Goal: Transaction & Acquisition: Download file/media

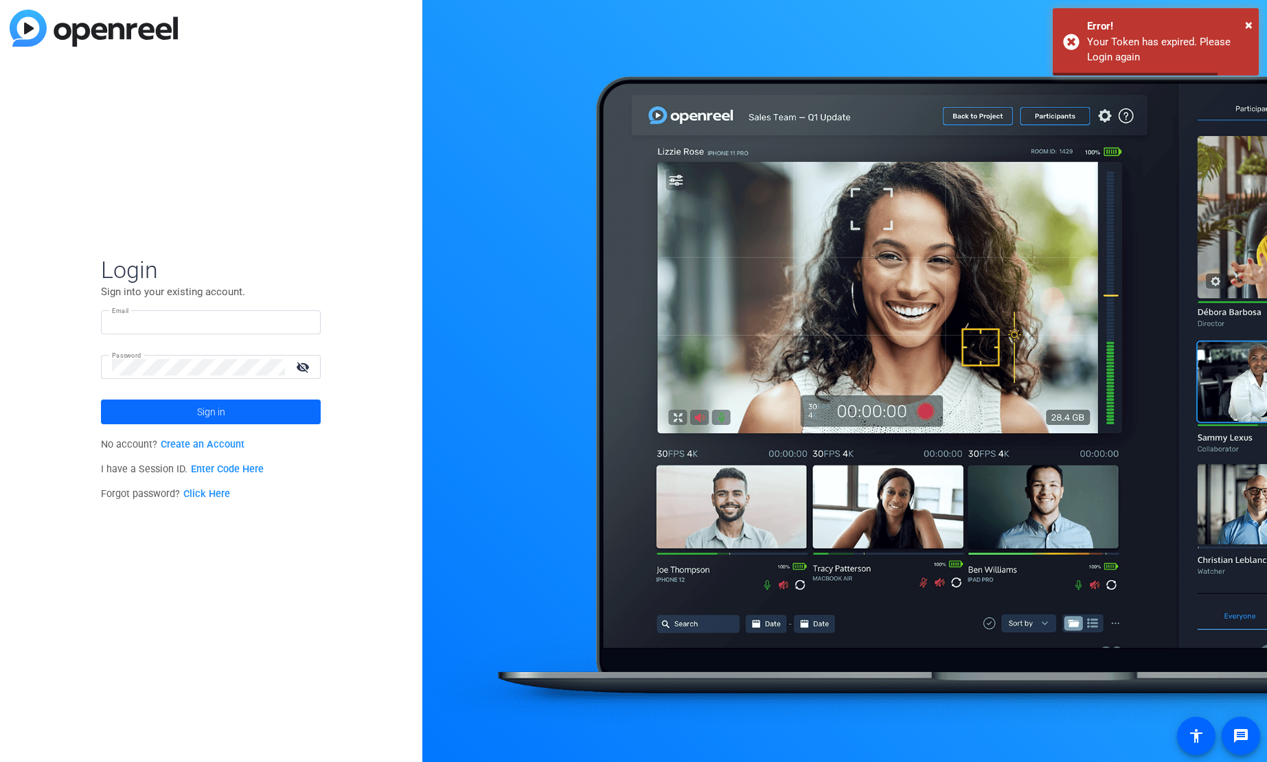
type input "[EMAIL_ADDRESS][DOMAIN_NAME]"
click at [221, 410] on span "Sign in" at bounding box center [211, 412] width 28 height 34
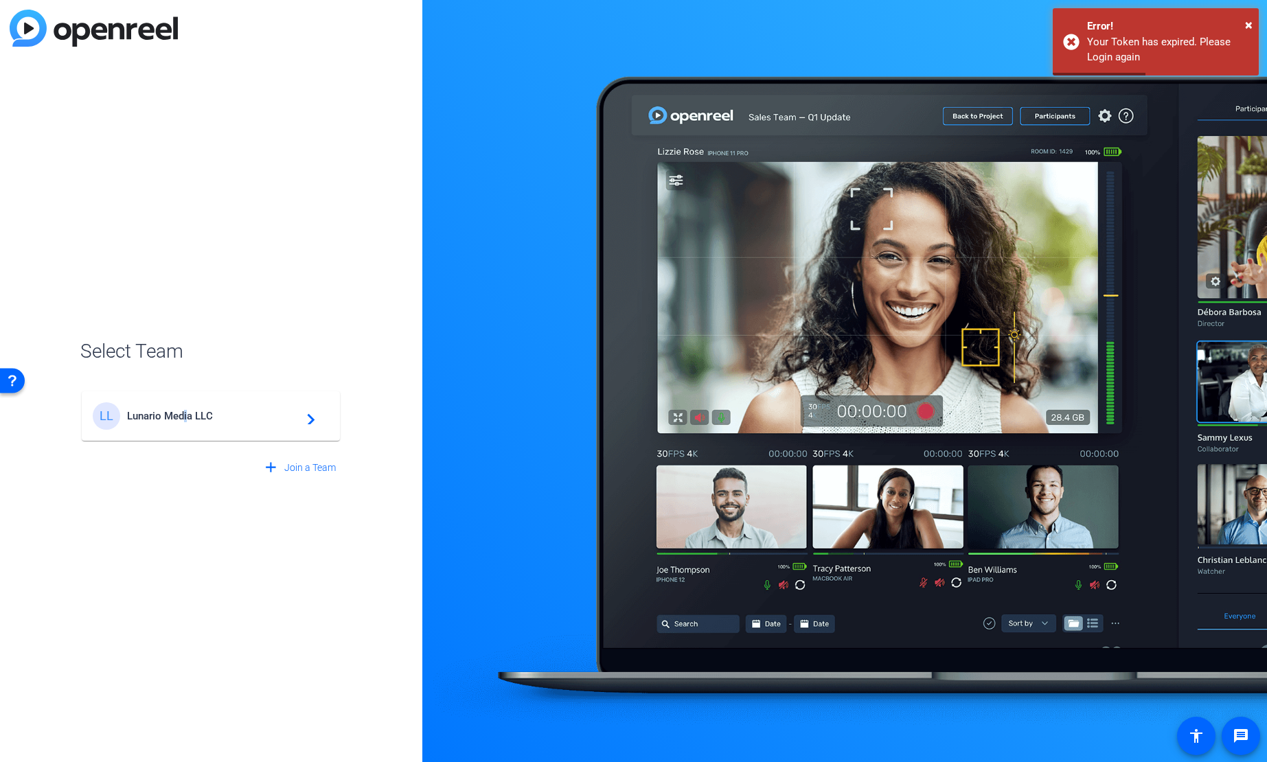
click at [187, 418] on span "Lunario Media LLC" at bounding box center [213, 416] width 172 height 12
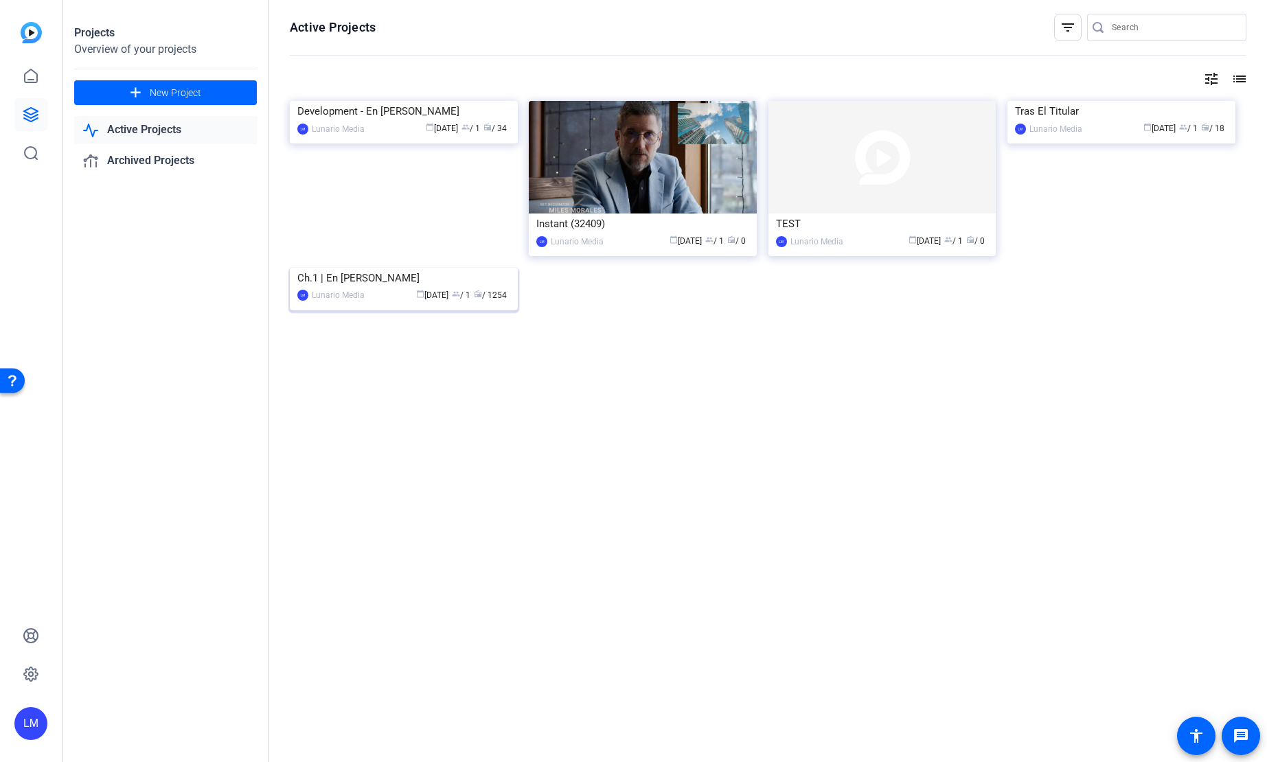
click at [345, 288] on div "Ch.1 | En [PERSON_NAME]" at bounding box center [403, 278] width 213 height 21
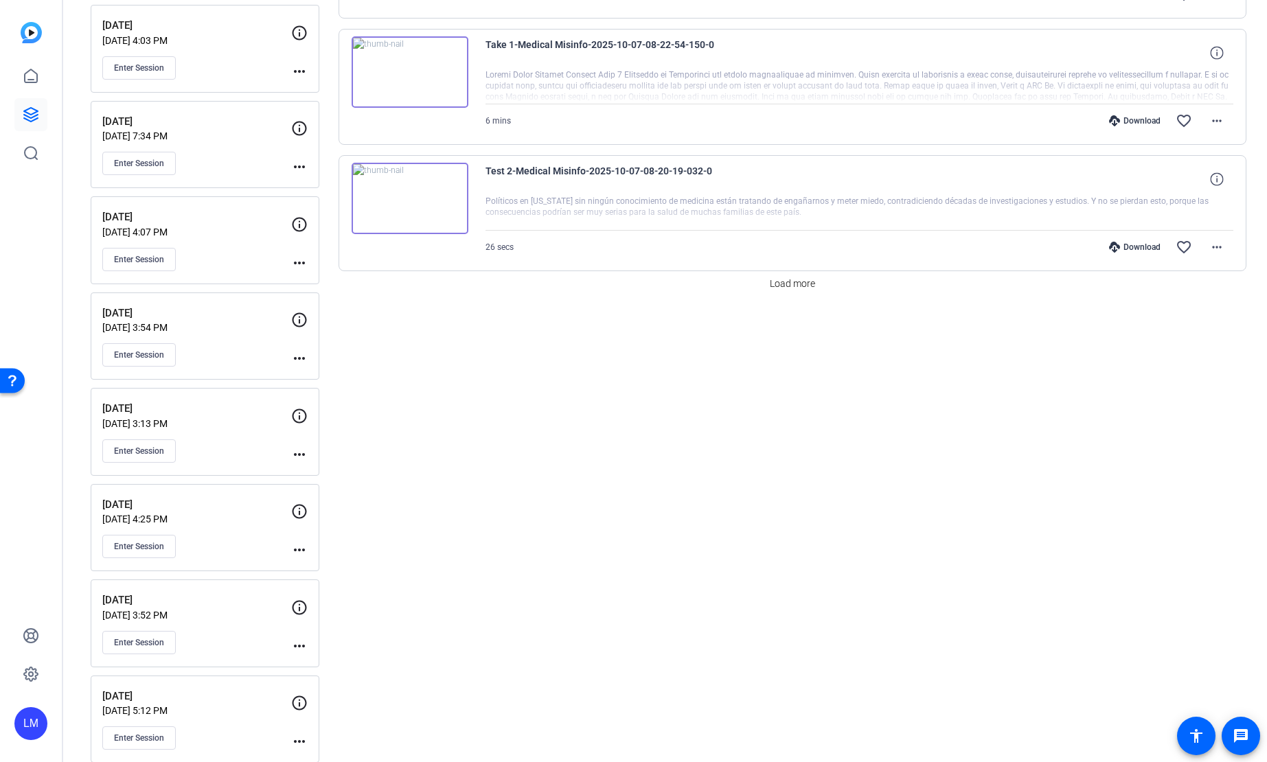
scroll to position [1142, 0]
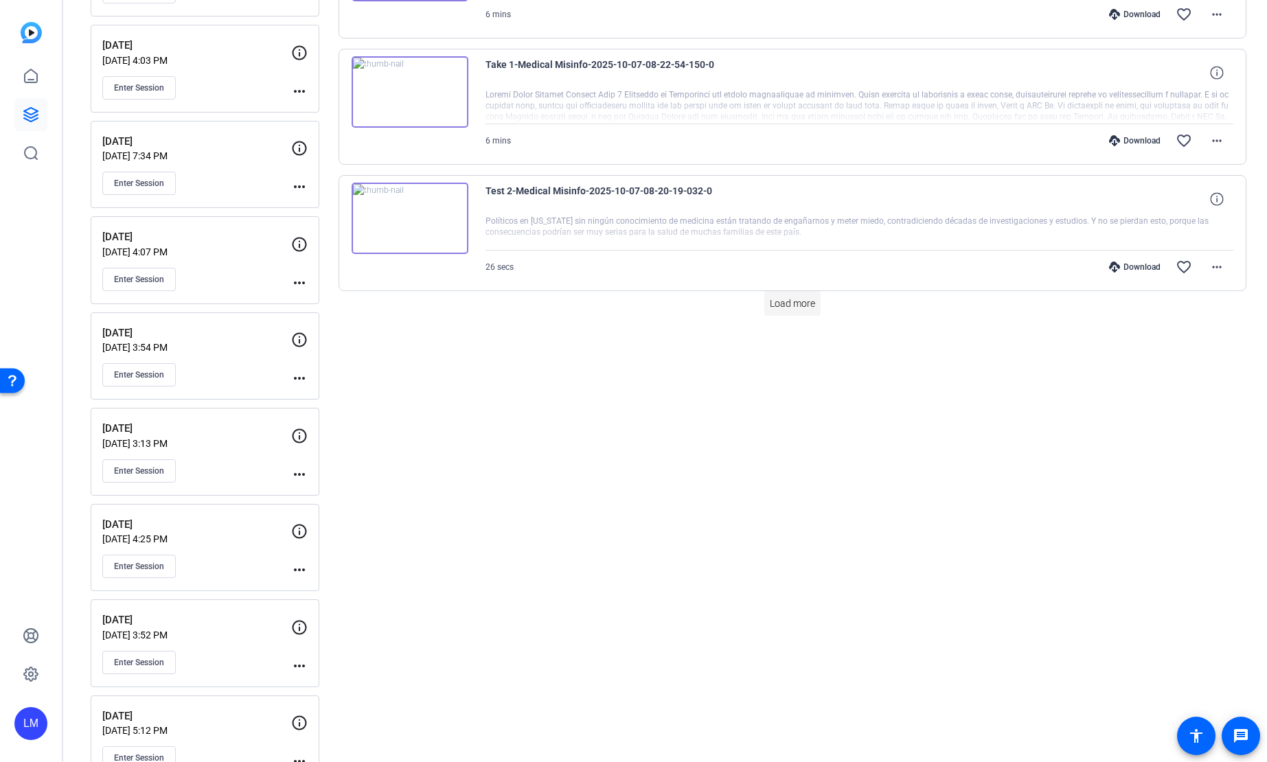
click at [798, 304] on span "Load more" at bounding box center [792, 304] width 45 height 14
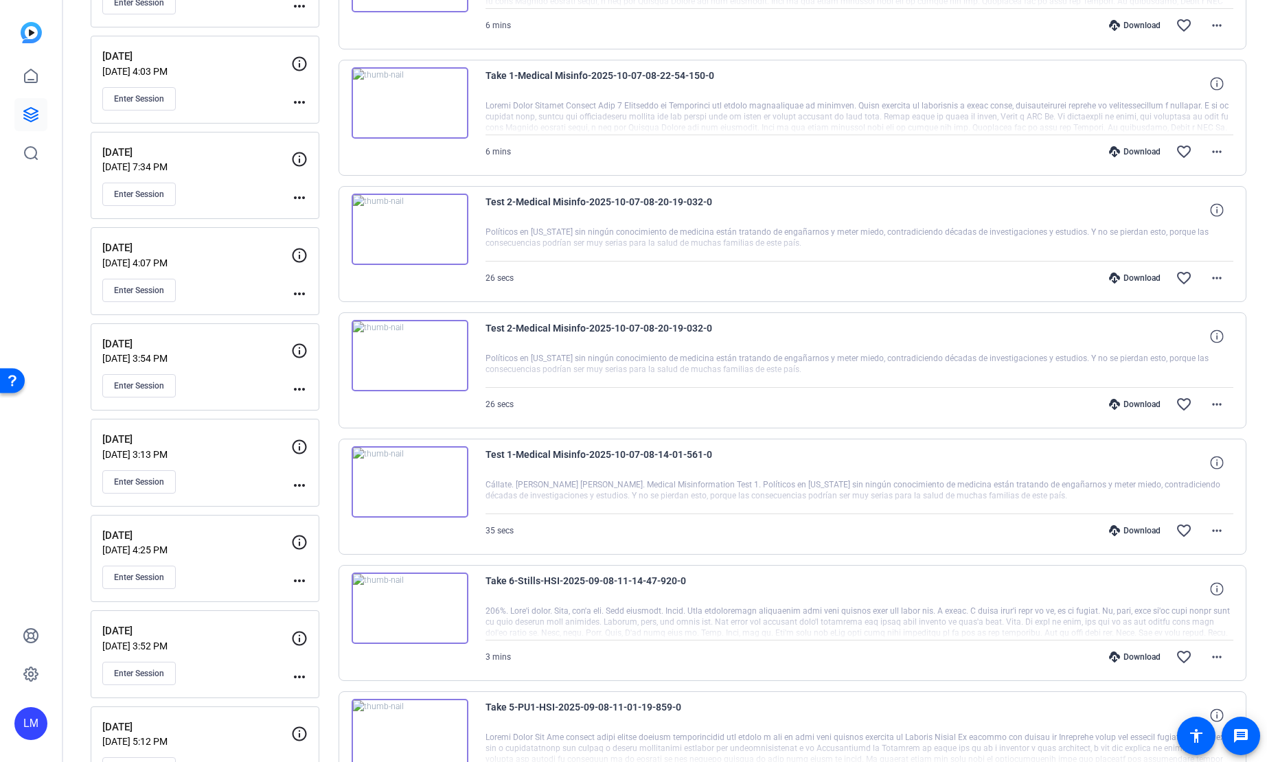
scroll to position [1128, 0]
click at [1132, 533] on div "Download" at bounding box center [1134, 533] width 65 height 11
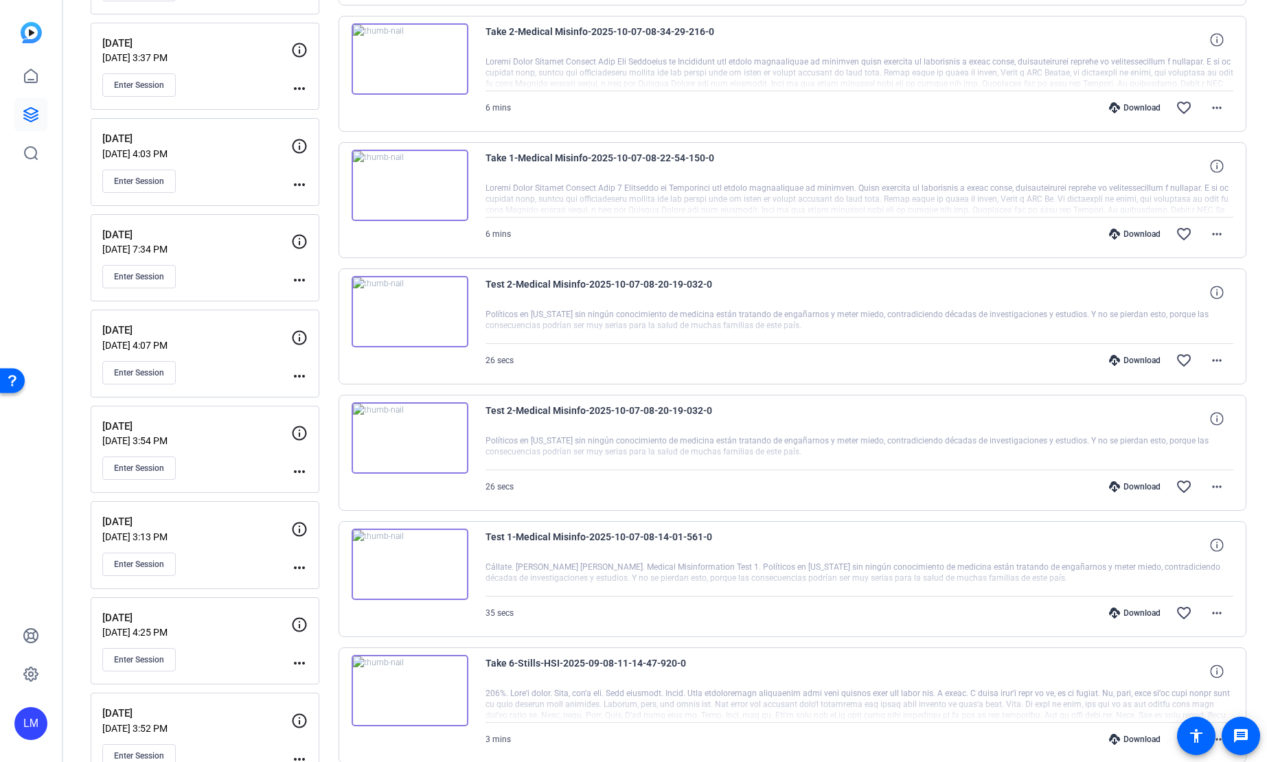
scroll to position [1045, 0]
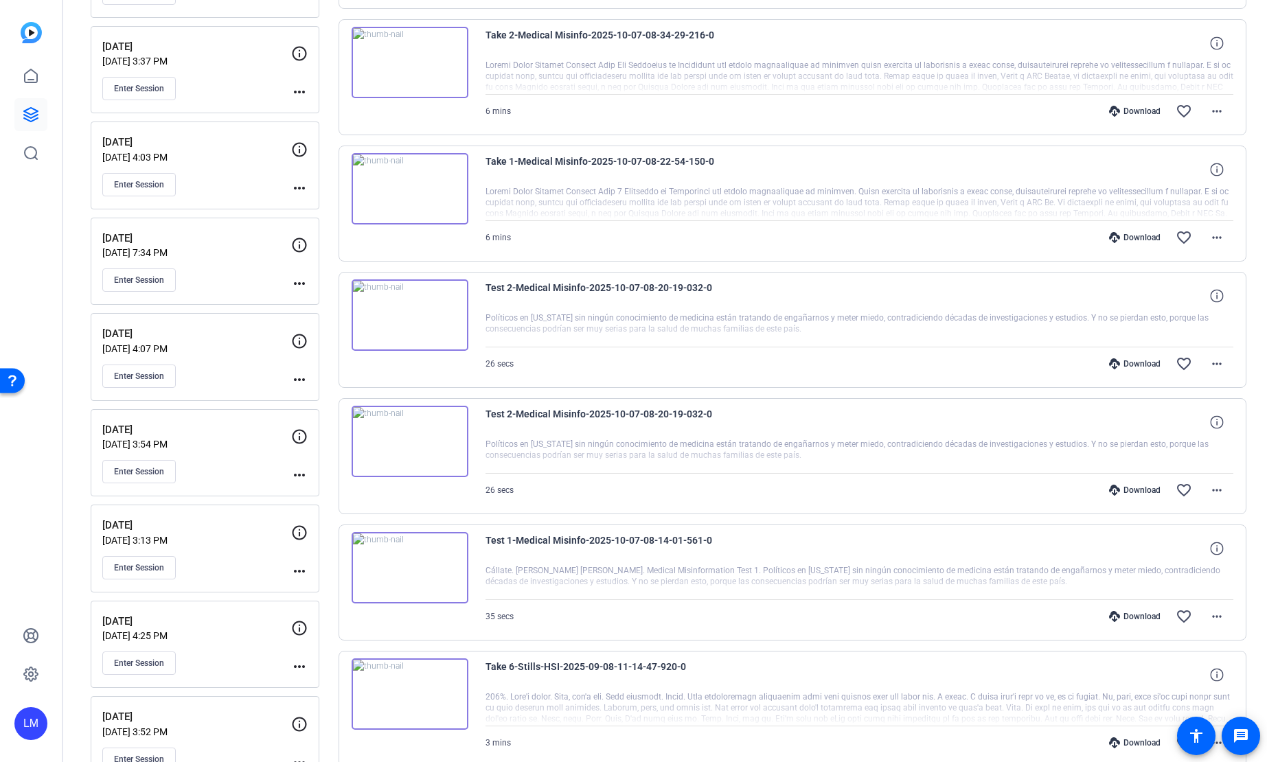
click at [1136, 488] on div "Download" at bounding box center [1134, 490] width 65 height 11
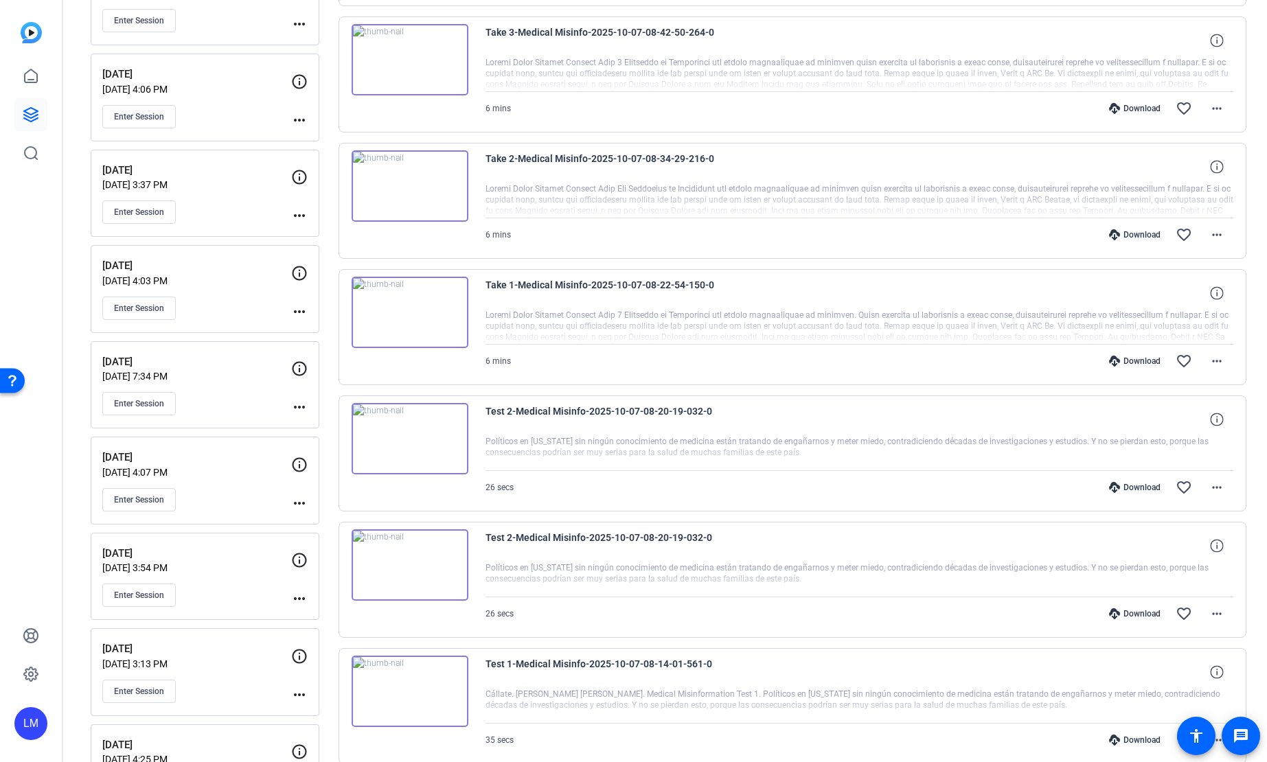
scroll to position [920, 0]
click at [1133, 486] on div "Download" at bounding box center [1134, 489] width 65 height 11
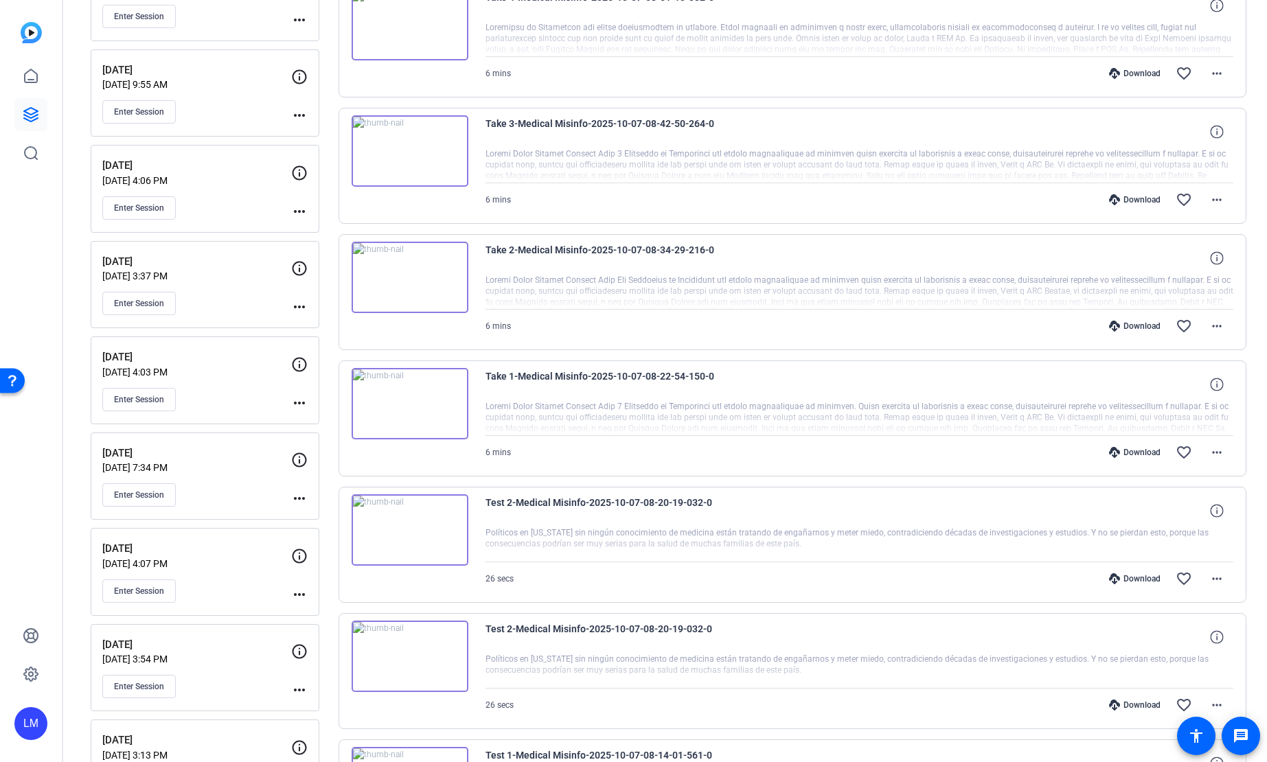
scroll to position [829, 0]
click at [1136, 455] on div "Download" at bounding box center [1134, 453] width 65 height 11
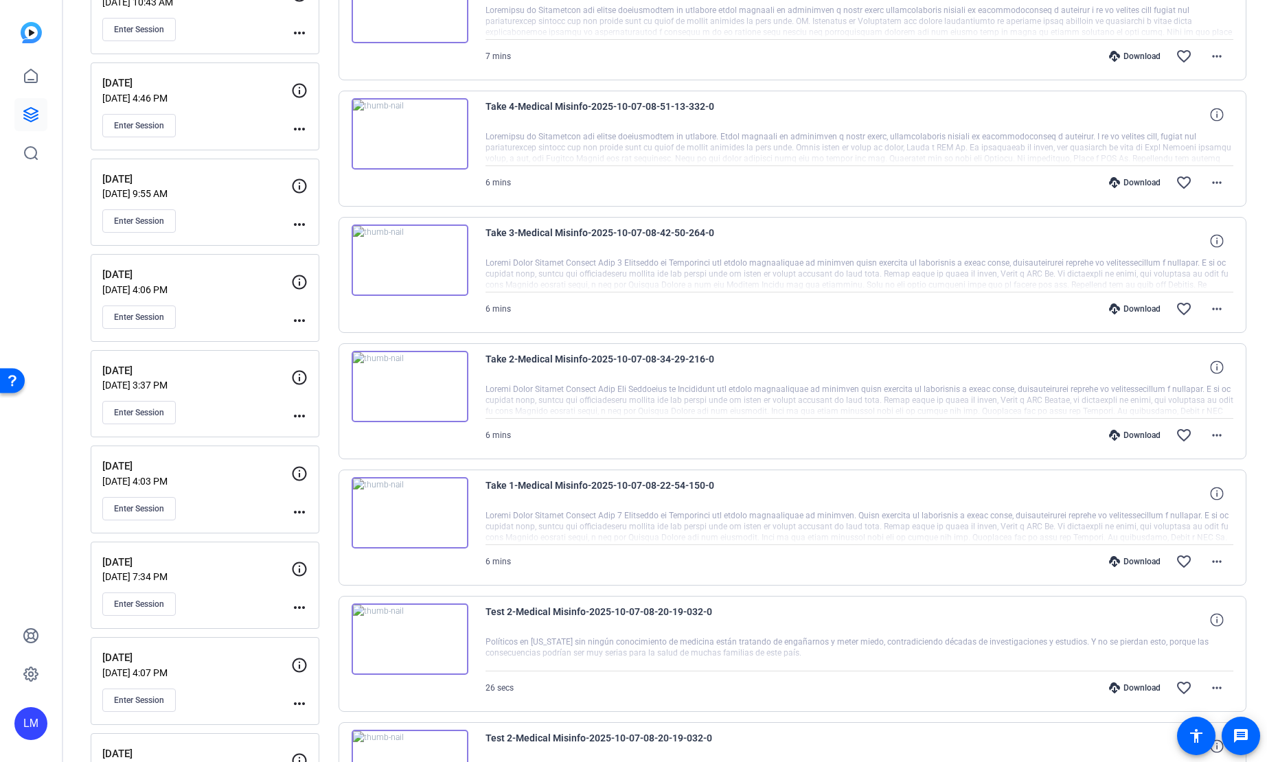
scroll to position [717, 0]
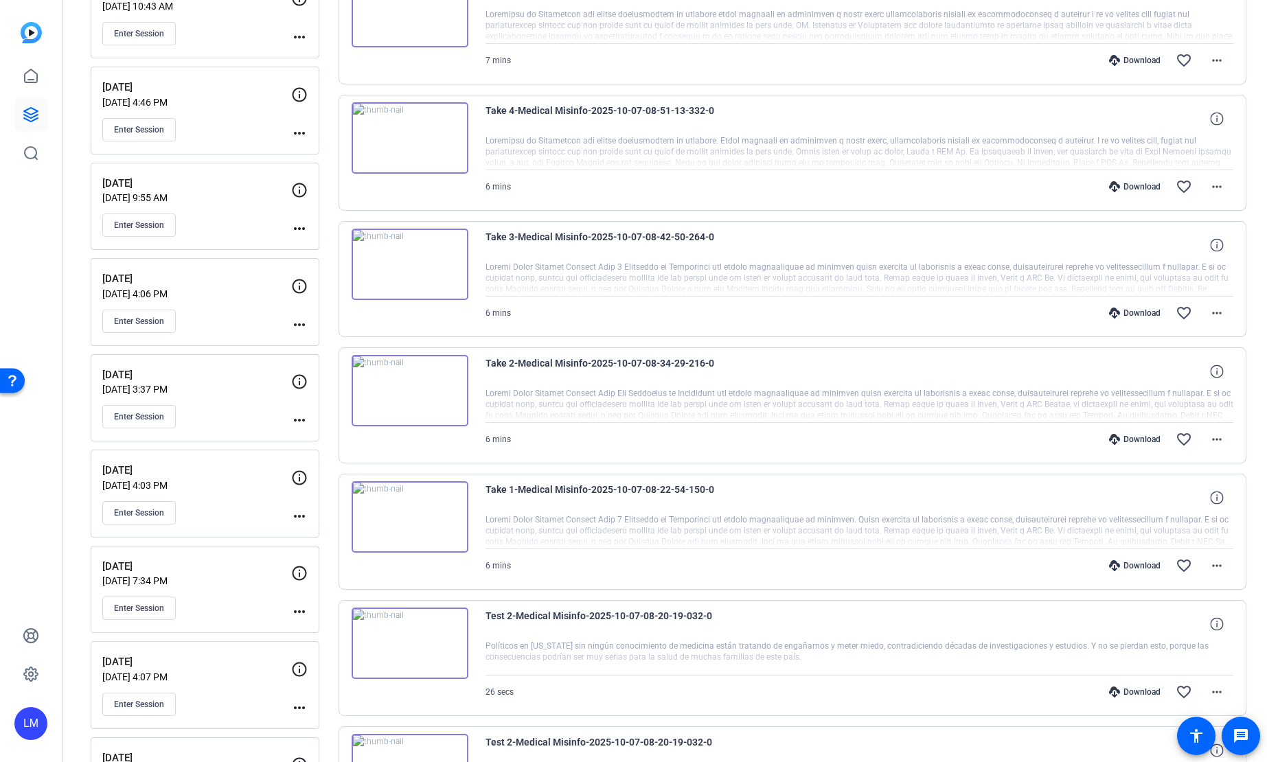
click at [1133, 439] on div "Download" at bounding box center [1134, 439] width 65 height 11
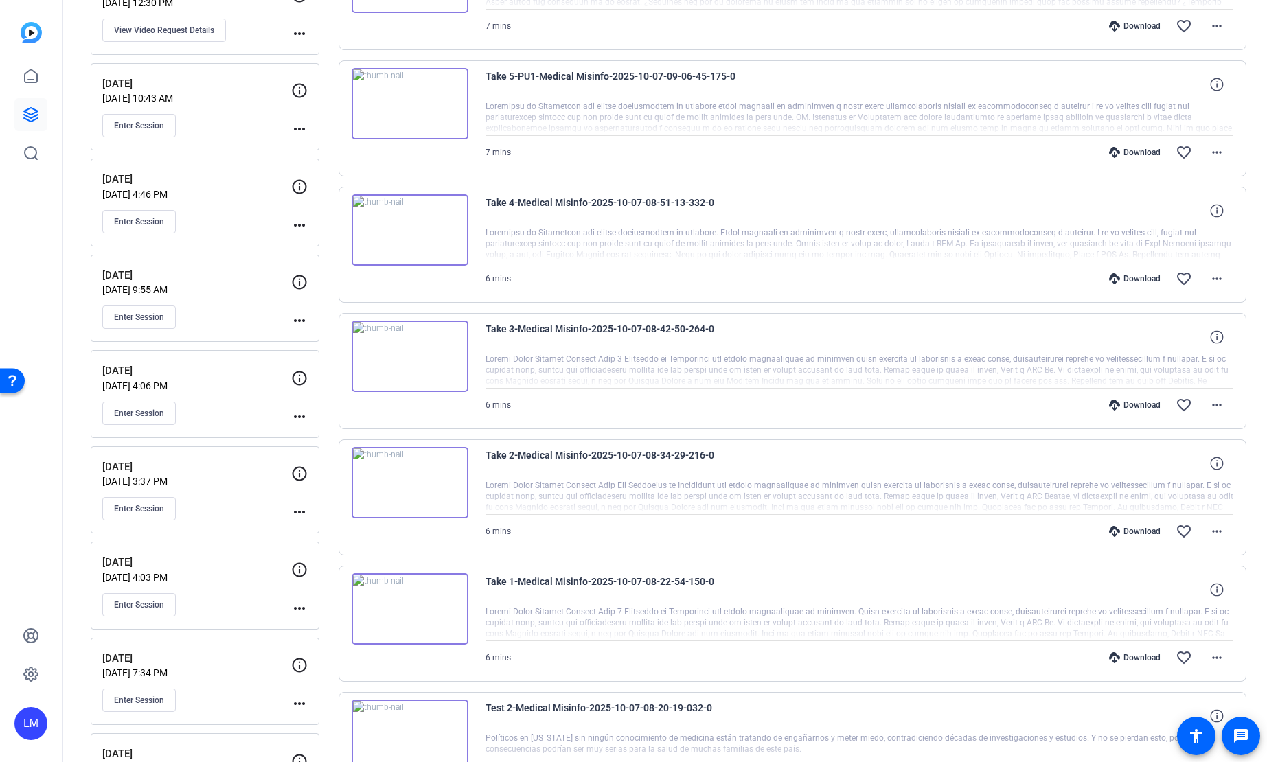
scroll to position [604, 0]
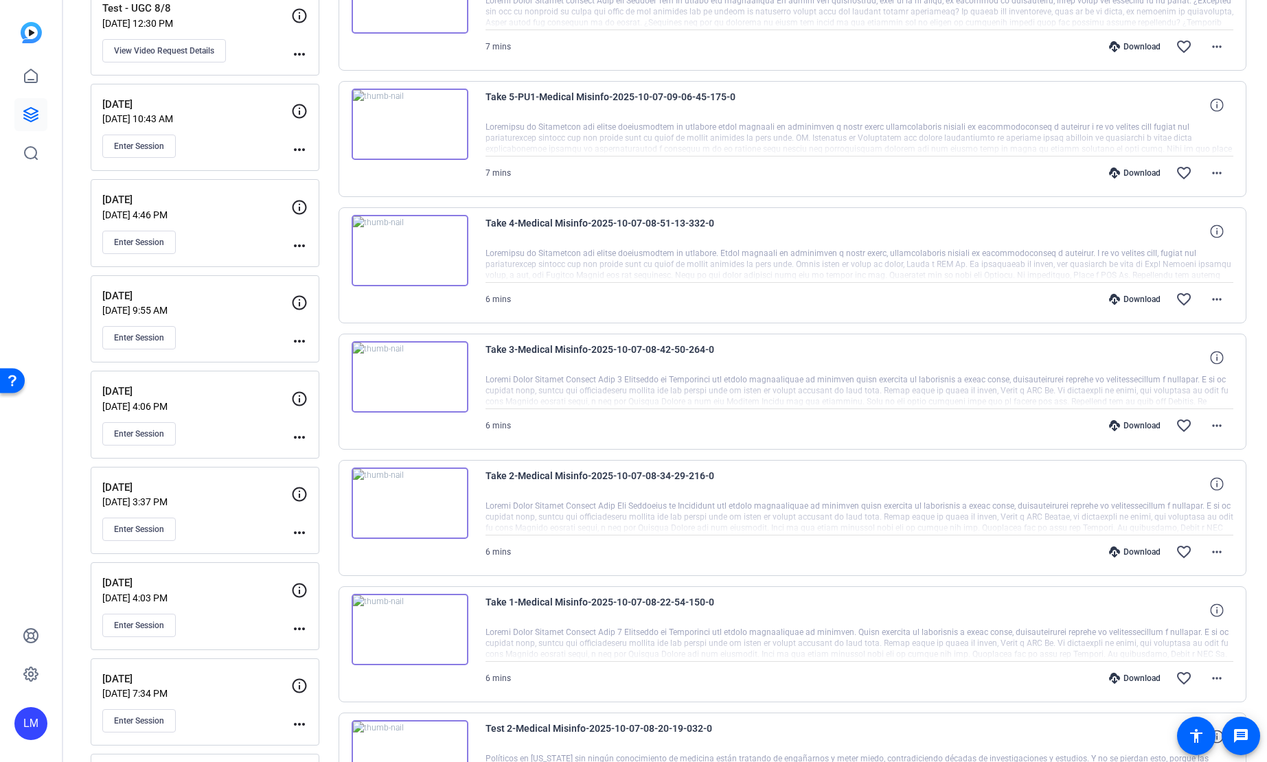
click at [1136, 426] on div "Download" at bounding box center [1134, 425] width 65 height 11
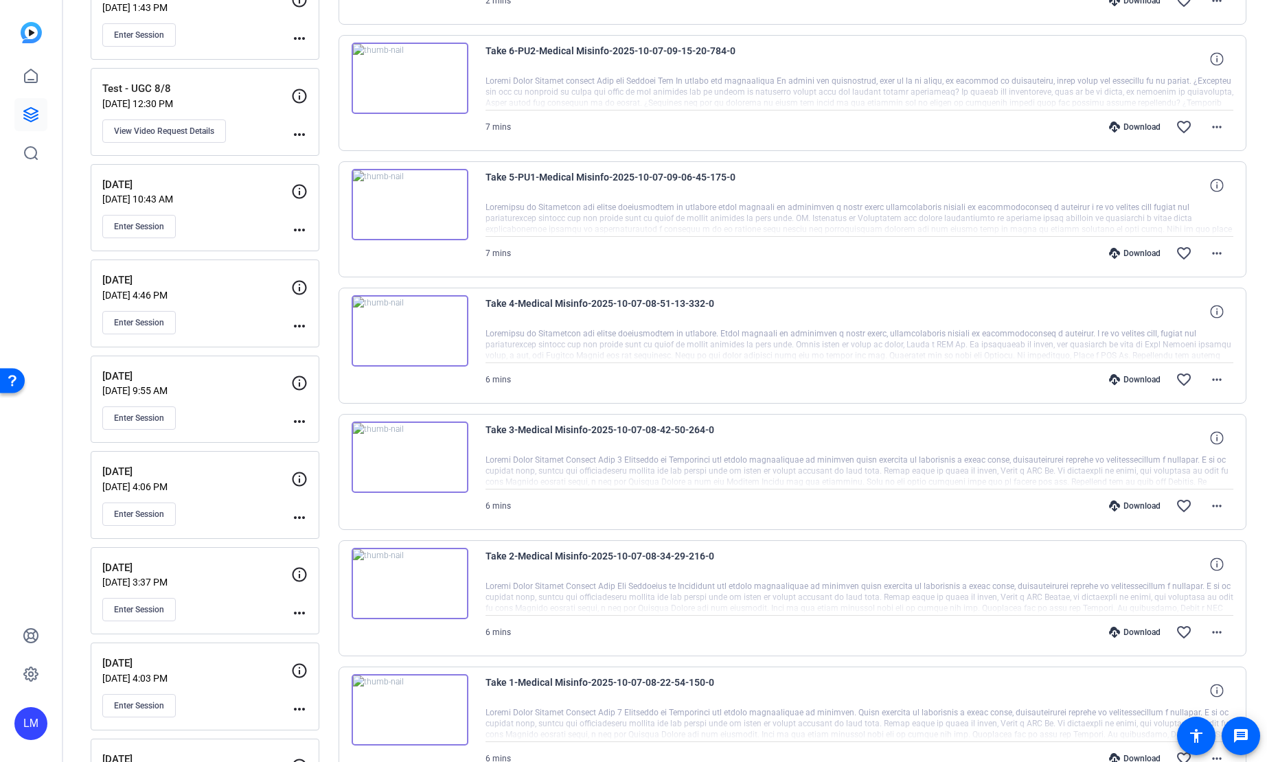
scroll to position [523, 0]
click at [1131, 382] on div "Download" at bounding box center [1134, 380] width 65 height 11
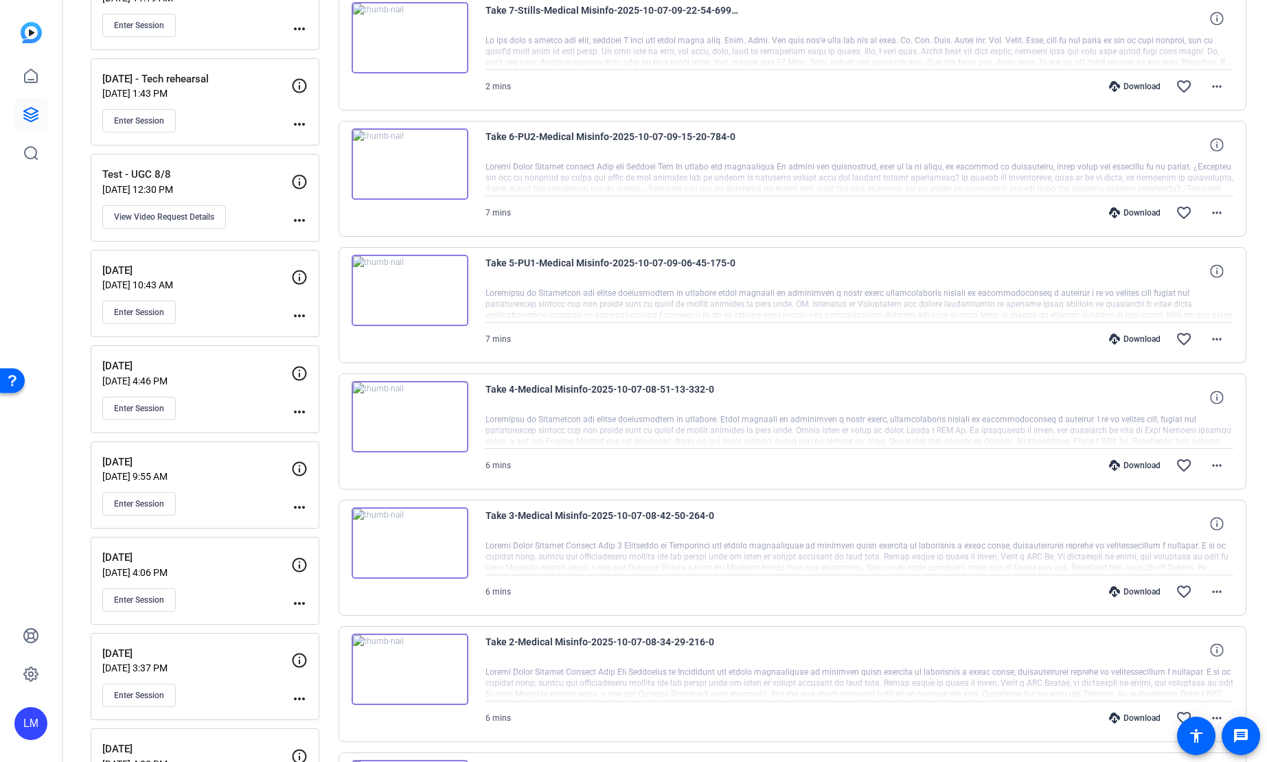
scroll to position [418, 0]
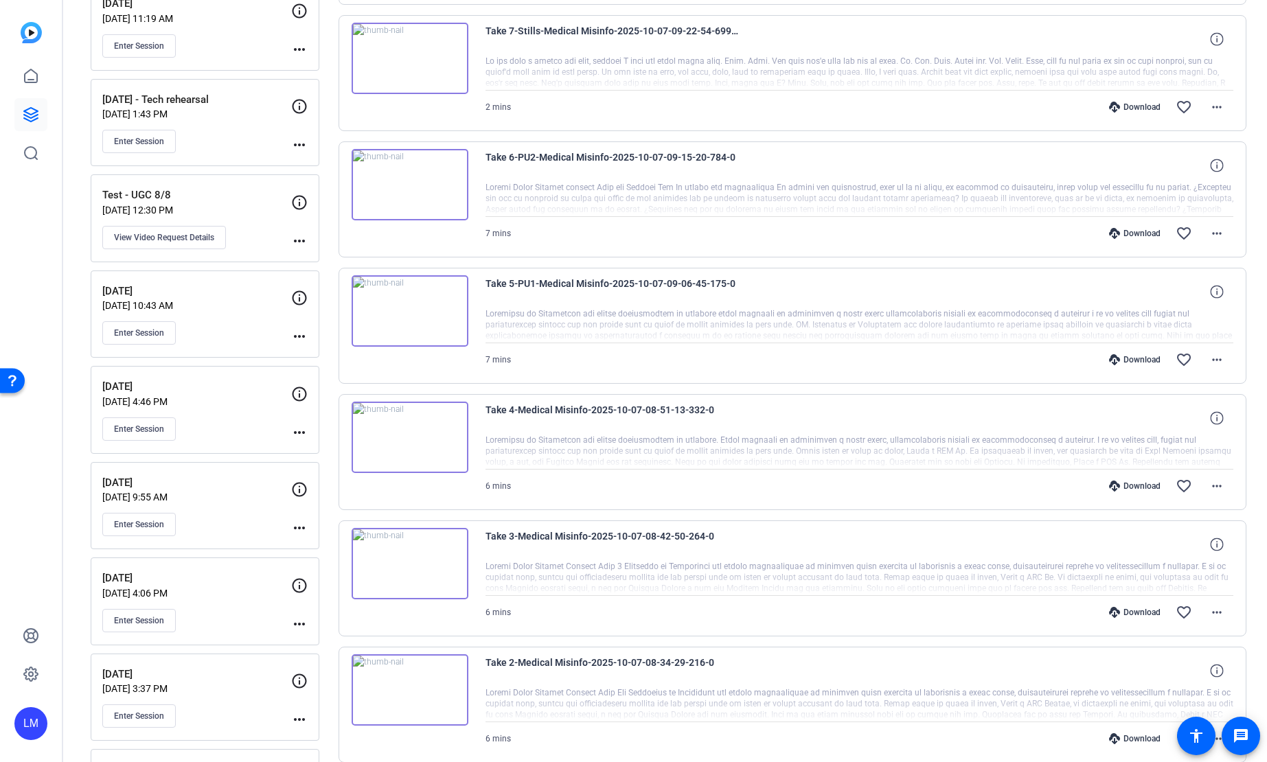
click at [1135, 359] on div "Download" at bounding box center [1134, 359] width 65 height 11
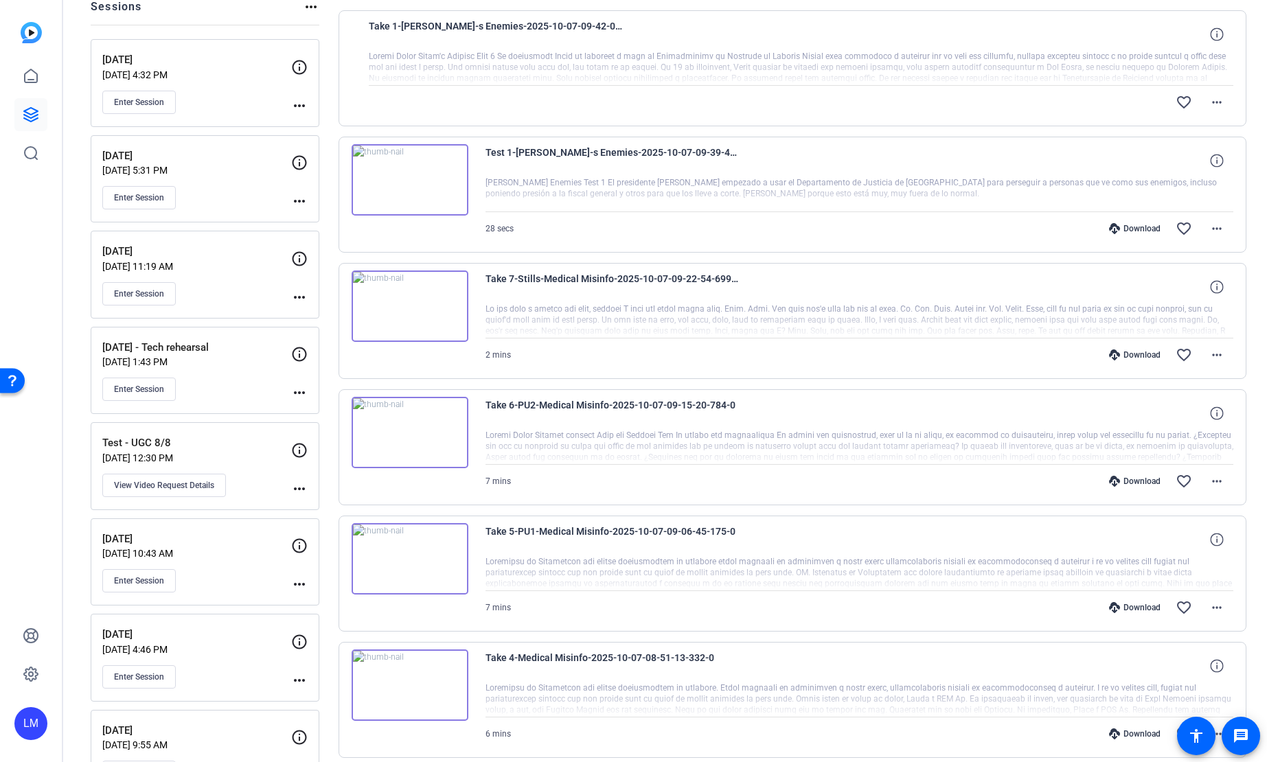
scroll to position [168, 0]
click at [1128, 482] on div "Download" at bounding box center [1134, 482] width 65 height 11
click at [905, 370] on div "Download favorite_border more_horiz" at bounding box center [971, 356] width 524 height 33
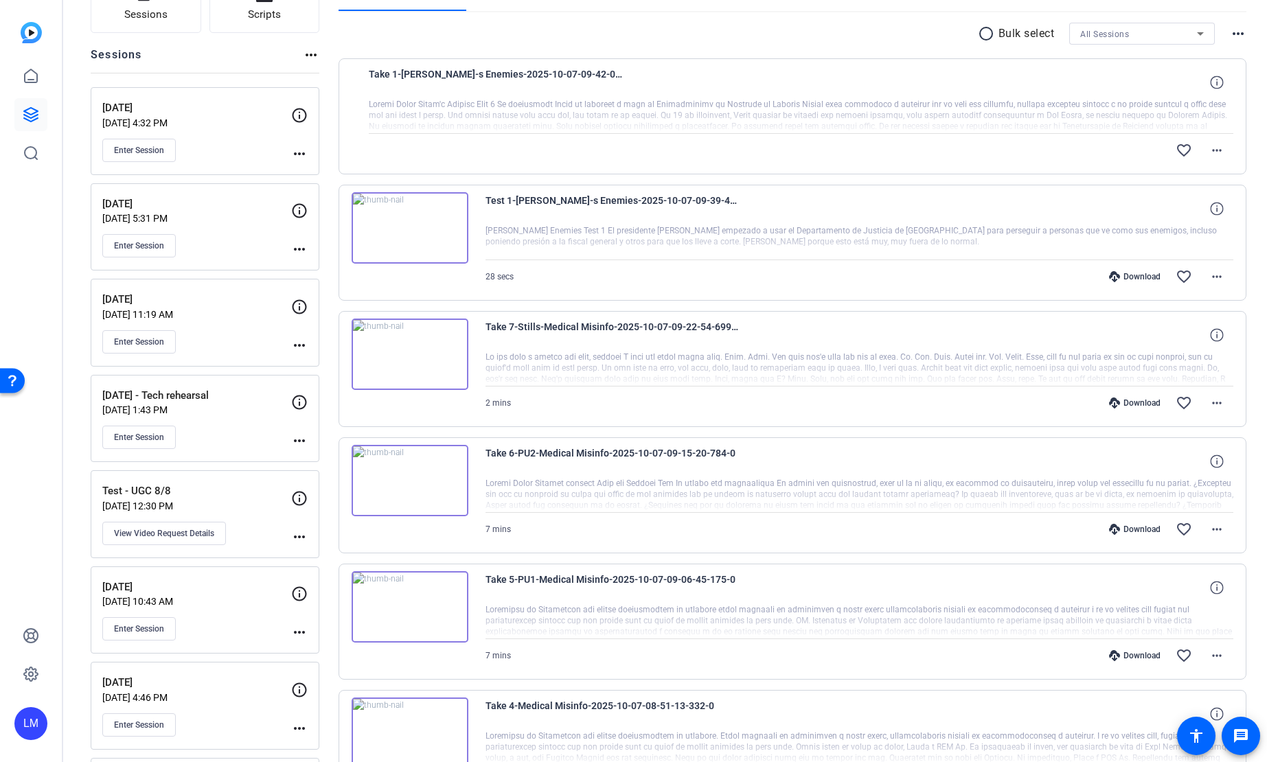
scroll to position [117, 0]
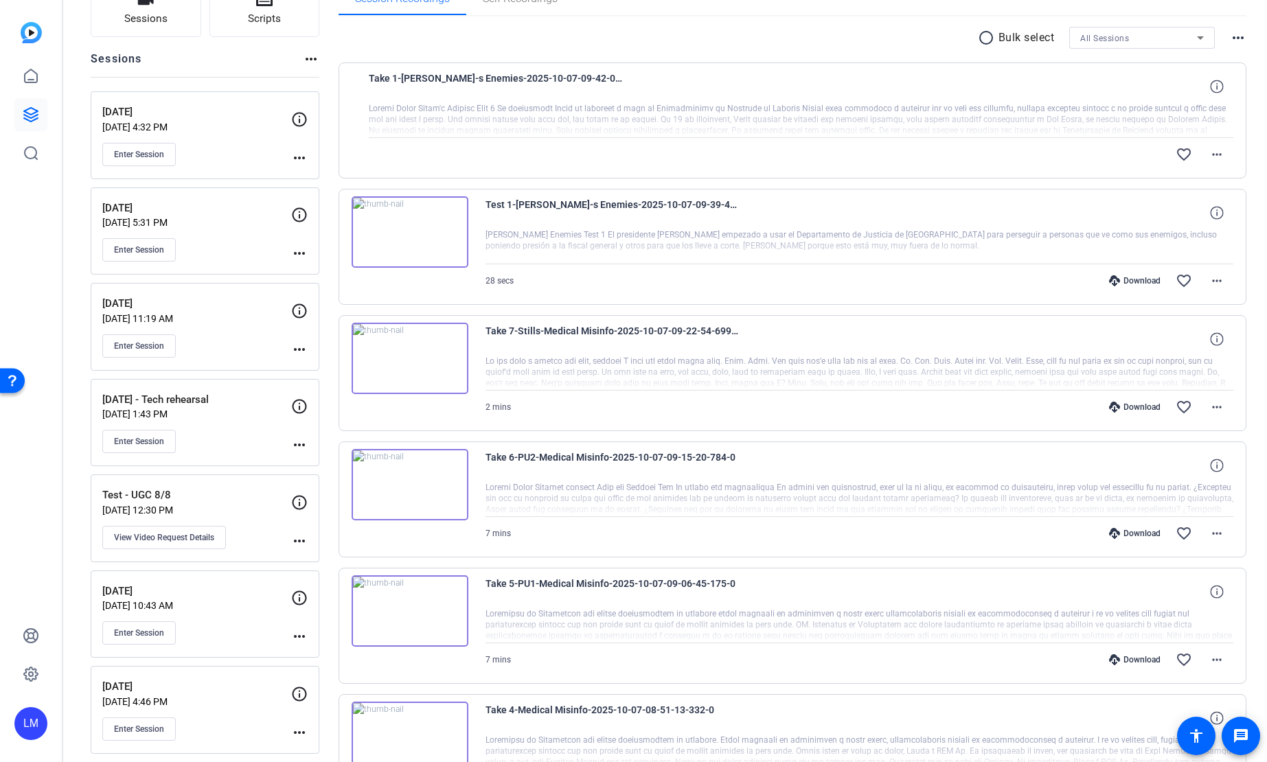
click at [1132, 407] on div "Download" at bounding box center [1134, 407] width 65 height 11
click at [1133, 280] on div "Download" at bounding box center [1134, 280] width 65 height 11
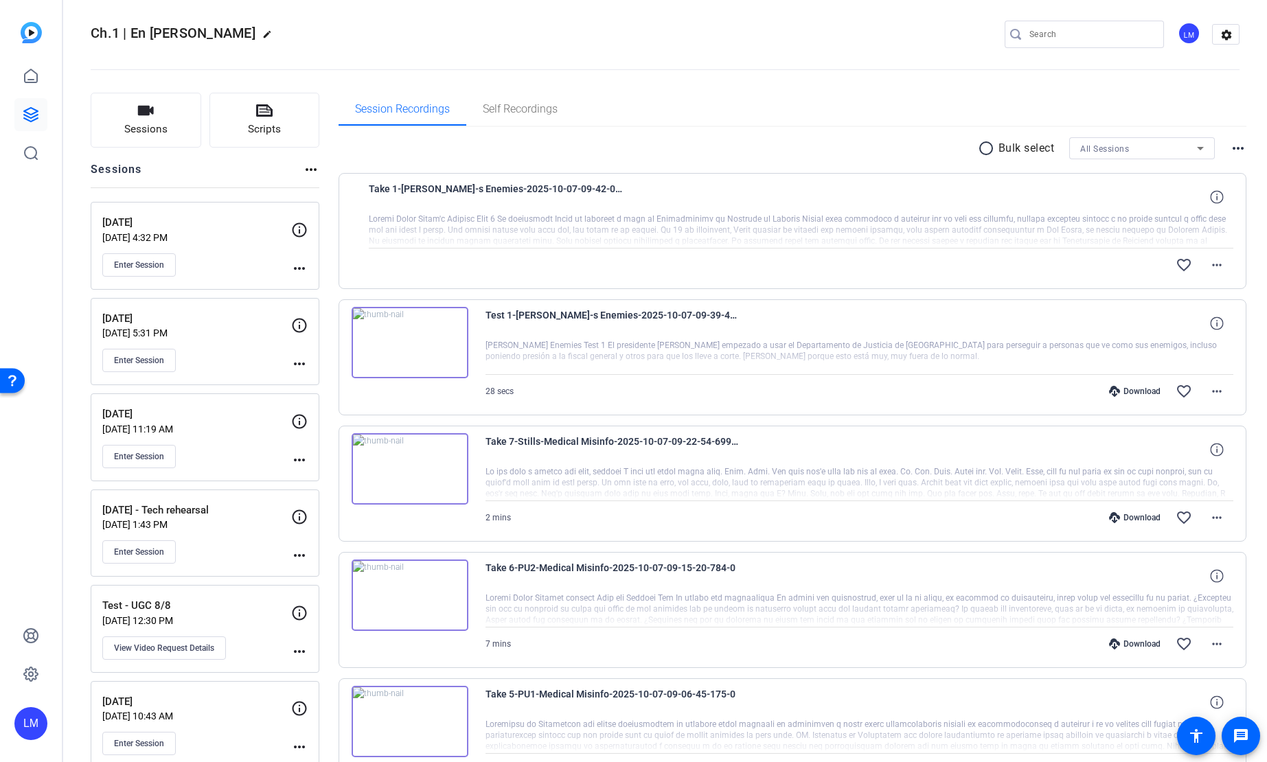
scroll to position [0, 0]
